Goal: Task Accomplishment & Management: Use online tool/utility

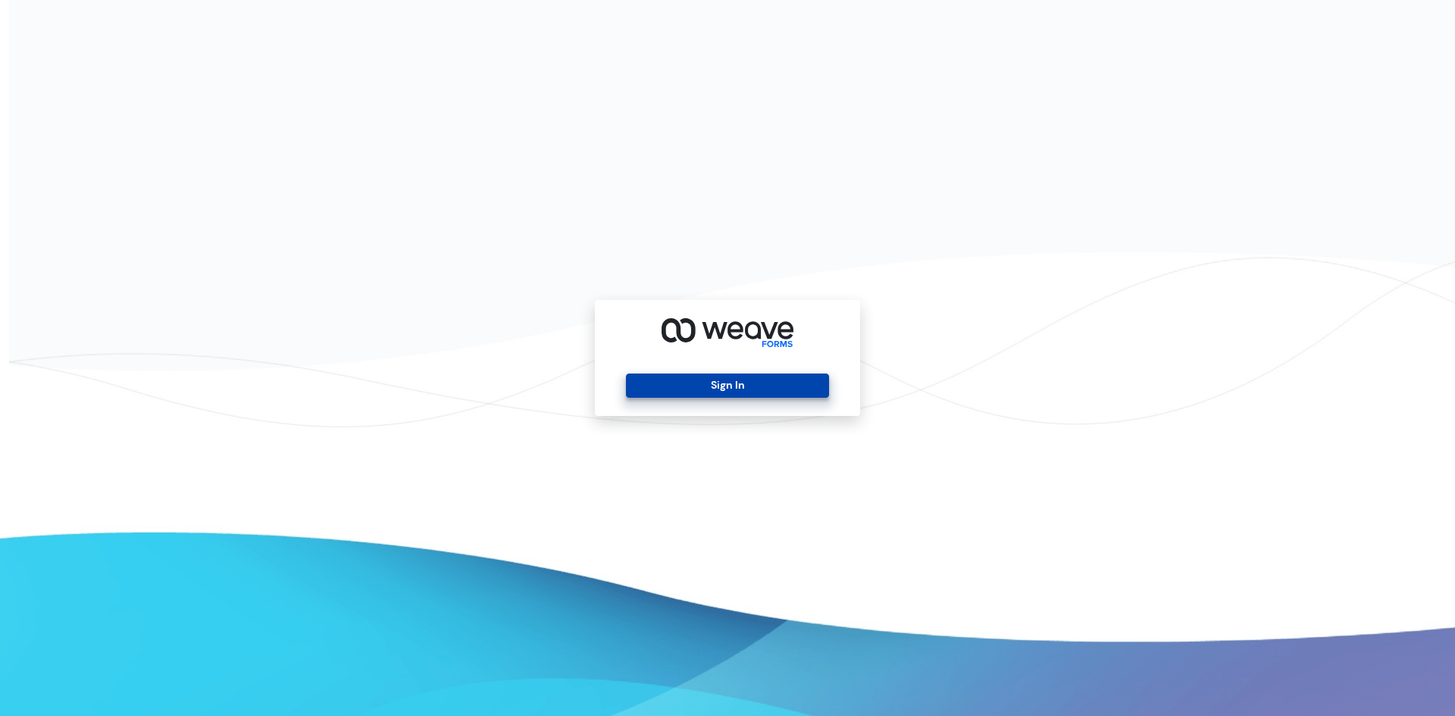
click at [768, 380] on button "Sign In" at bounding box center [727, 386] width 202 height 24
